Goal: Navigation & Orientation: Find specific page/section

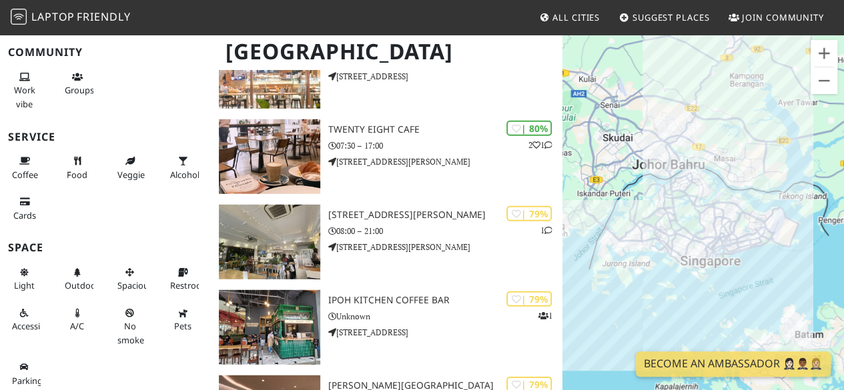
scroll to position [1868, 0]
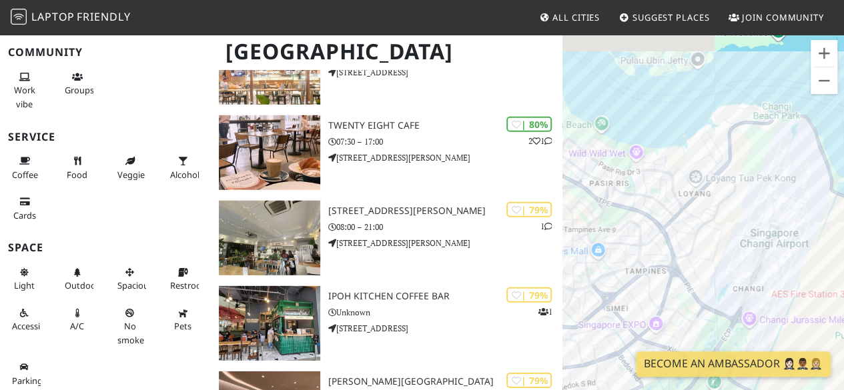
drag, startPoint x: 731, startPoint y: 187, endPoint x: 634, endPoint y: 219, distance: 102.6
click at [634, 219] on div at bounding box center [704, 228] width 282 height 390
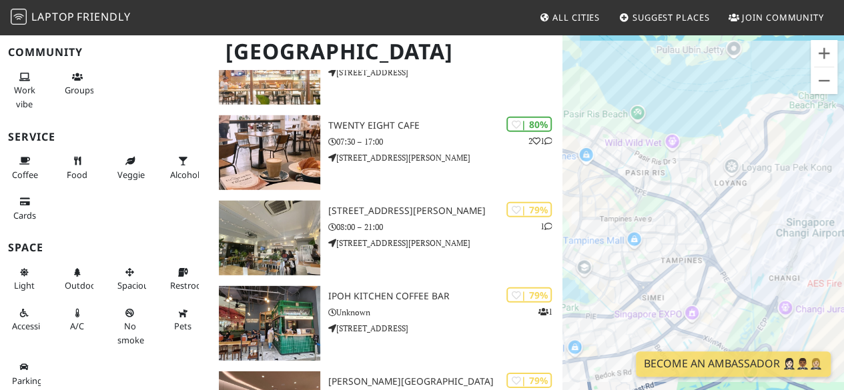
drag, startPoint x: 653, startPoint y: 261, endPoint x: 715, endPoint y: 218, distance: 75.3
click at [725, 204] on div at bounding box center [704, 228] width 282 height 390
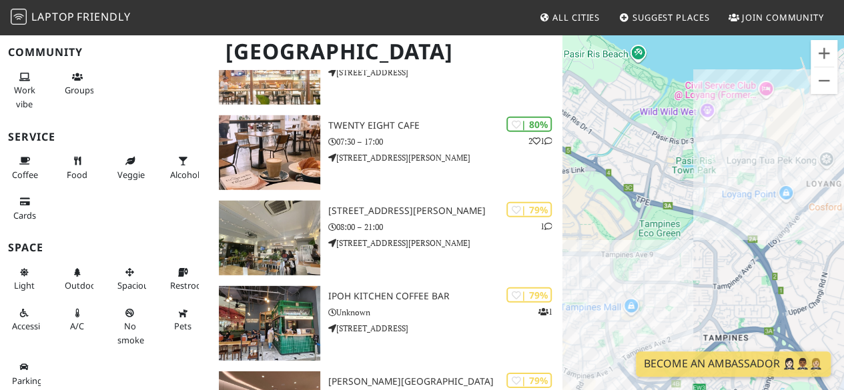
drag, startPoint x: 657, startPoint y: 222, endPoint x: 711, endPoint y: 294, distance: 91.0
click at [711, 294] on div at bounding box center [704, 228] width 282 height 390
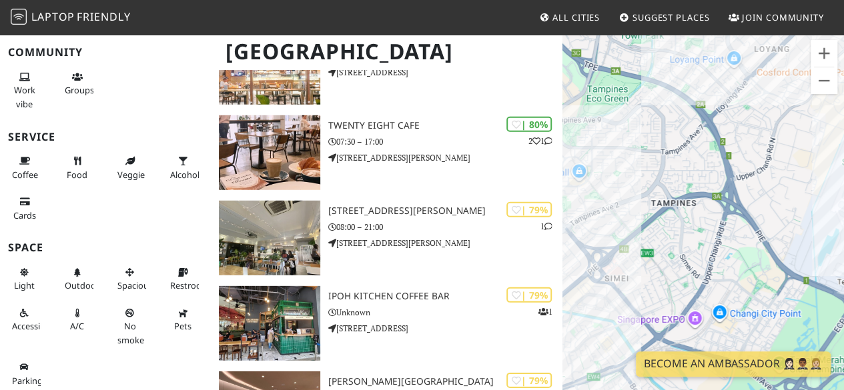
drag, startPoint x: 725, startPoint y: 276, endPoint x: 663, endPoint y: 105, distance: 181.8
click at [663, 105] on div at bounding box center [704, 228] width 282 height 390
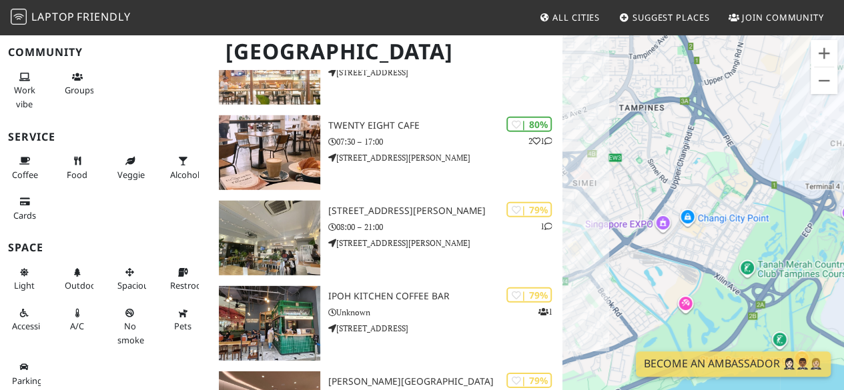
click at [689, 218] on div at bounding box center [704, 228] width 282 height 390
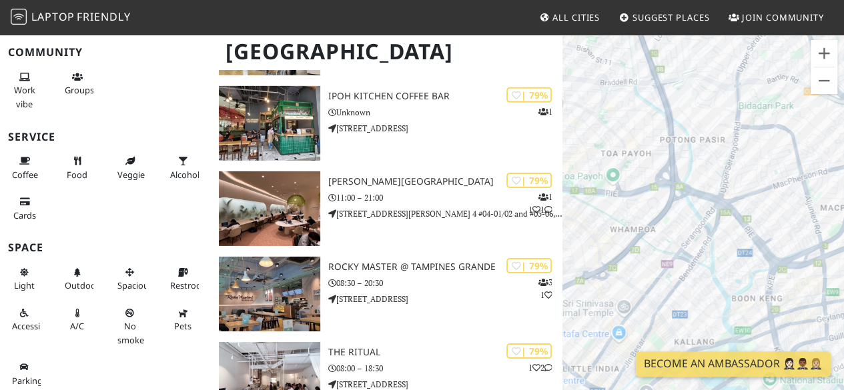
scroll to position [2269, 0]
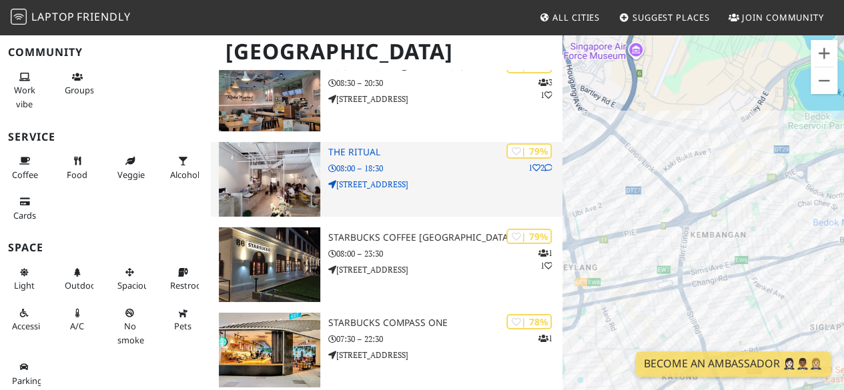
drag, startPoint x: 760, startPoint y: 130, endPoint x: 525, endPoint y: 212, distance: 248.8
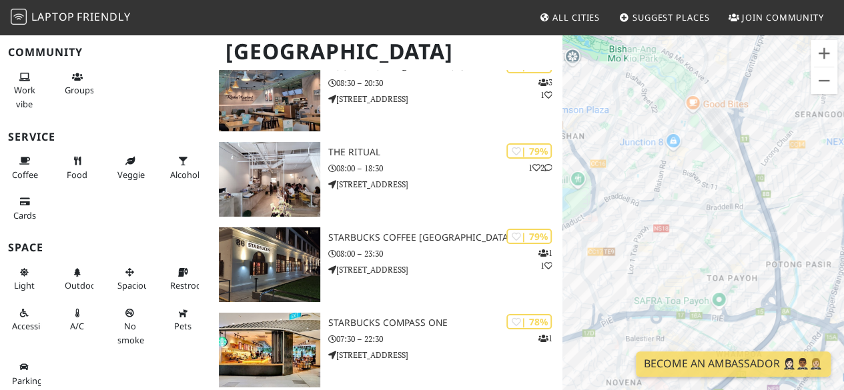
drag, startPoint x: 793, startPoint y: 151, endPoint x: 612, endPoint y: 231, distance: 197.5
click at [612, 231] on div at bounding box center [704, 228] width 282 height 390
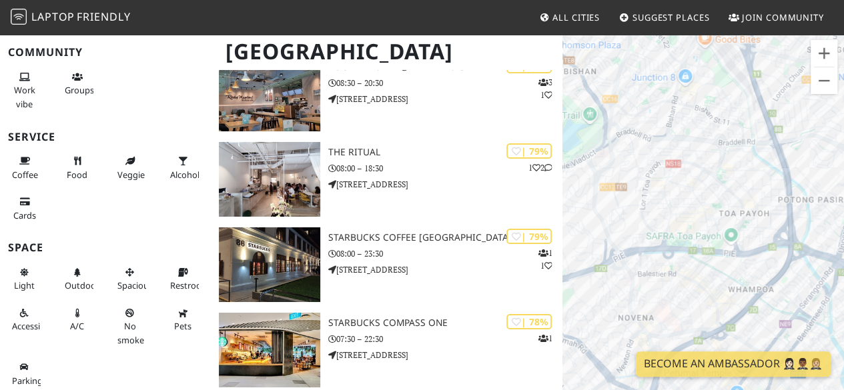
click at [738, 147] on div at bounding box center [704, 228] width 282 height 390
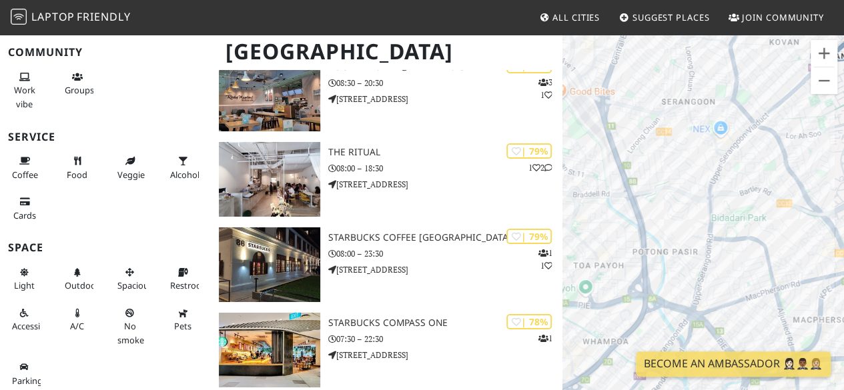
drag, startPoint x: 742, startPoint y: 150, endPoint x: 599, endPoint y: 201, distance: 151.5
click at [599, 201] on div at bounding box center [704, 228] width 282 height 390
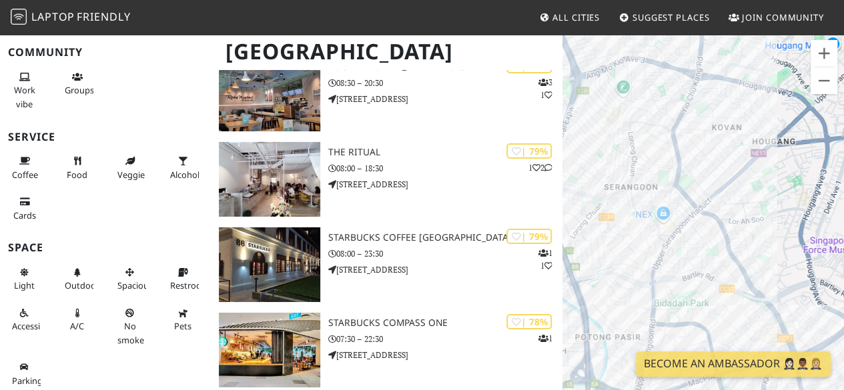
drag, startPoint x: 721, startPoint y: 159, endPoint x: 657, endPoint y: 255, distance: 115.5
click at [657, 255] on div at bounding box center [704, 228] width 282 height 390
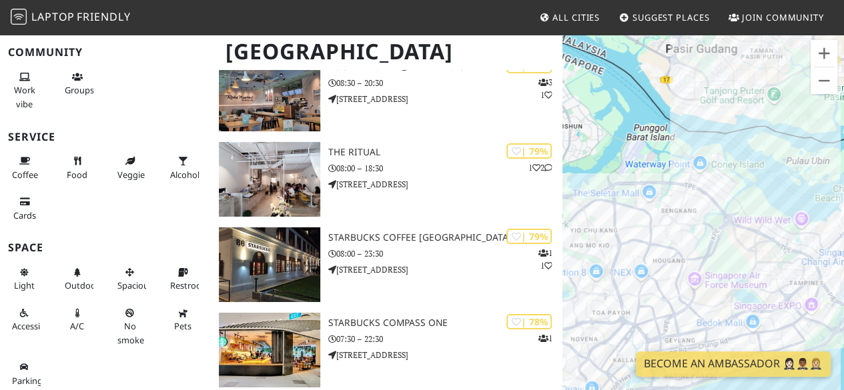
drag, startPoint x: 717, startPoint y: 210, endPoint x: 709, endPoint y: 218, distance: 11.3
click at [709, 218] on div at bounding box center [704, 228] width 282 height 390
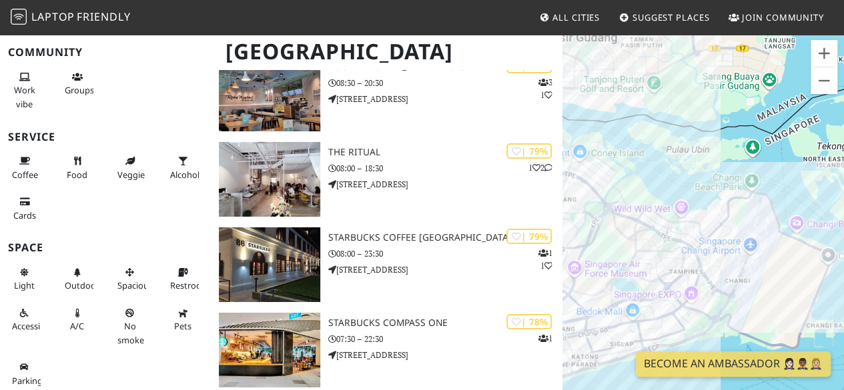
drag, startPoint x: 796, startPoint y: 173, endPoint x: 673, endPoint y: 161, distance: 123.3
click at [673, 161] on div at bounding box center [704, 228] width 282 height 390
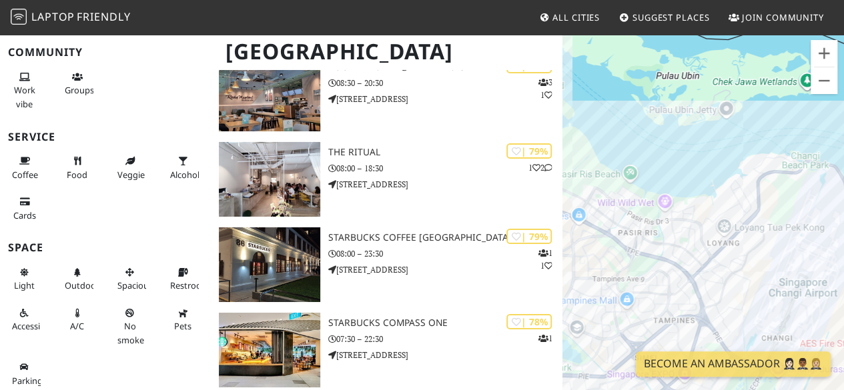
scroll to position [2469, 0]
